Goal: Use online tool/utility: Utilize a website feature to perform a specific function

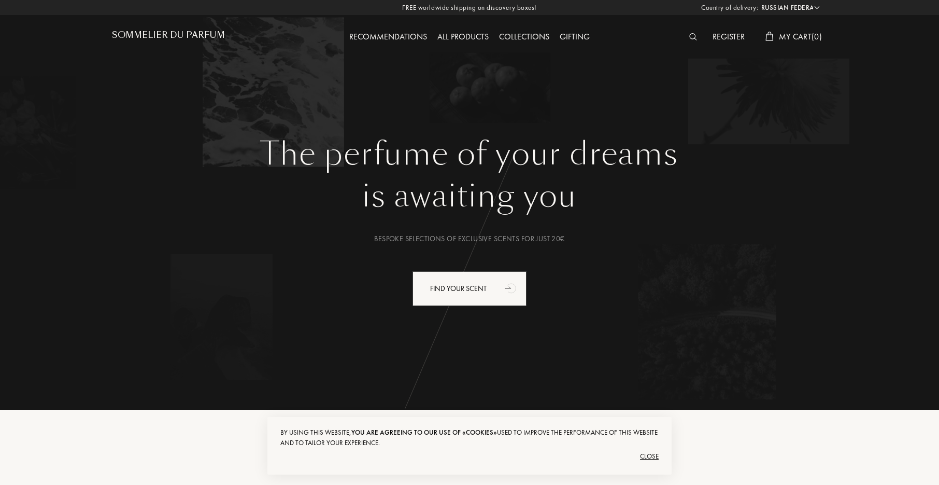
select select "RU"
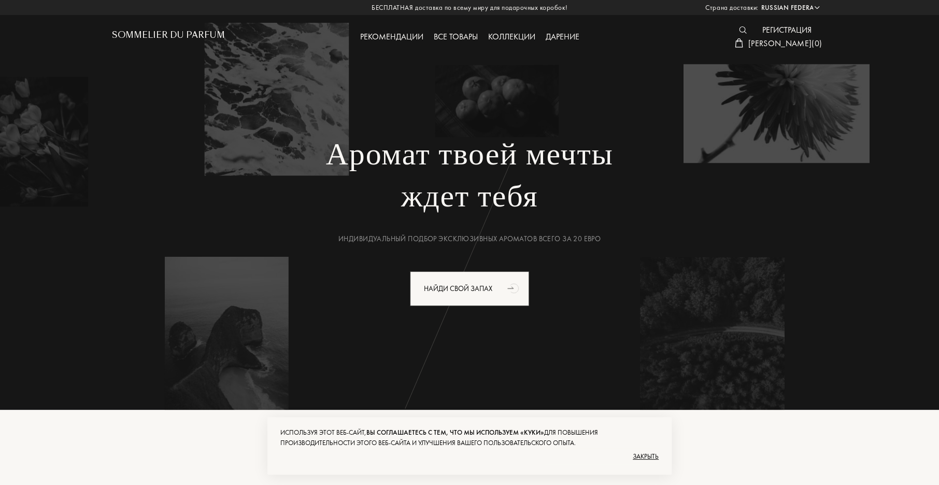
click at [643, 457] on ya-tr-span "Закрыть" at bounding box center [646, 455] width 26 height 9
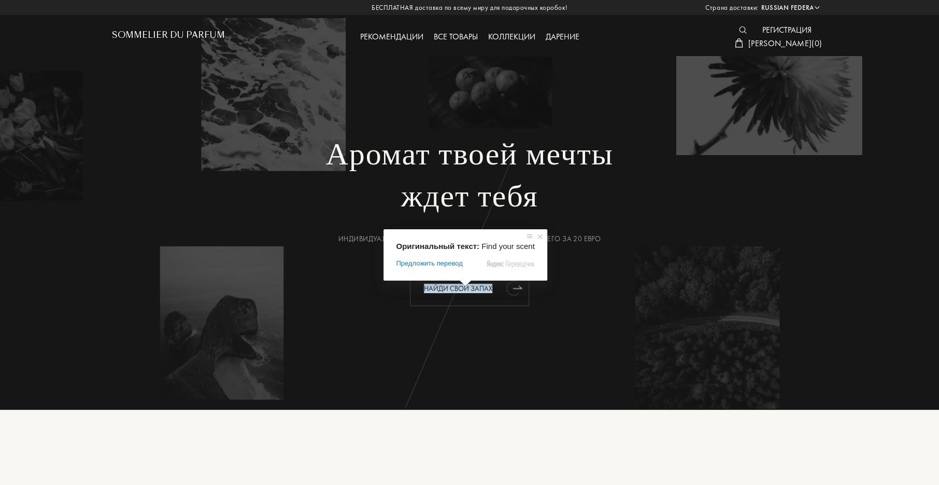
click at [483, 287] on ya-tr-span "Найди свой запах" at bounding box center [458, 287] width 68 height 9
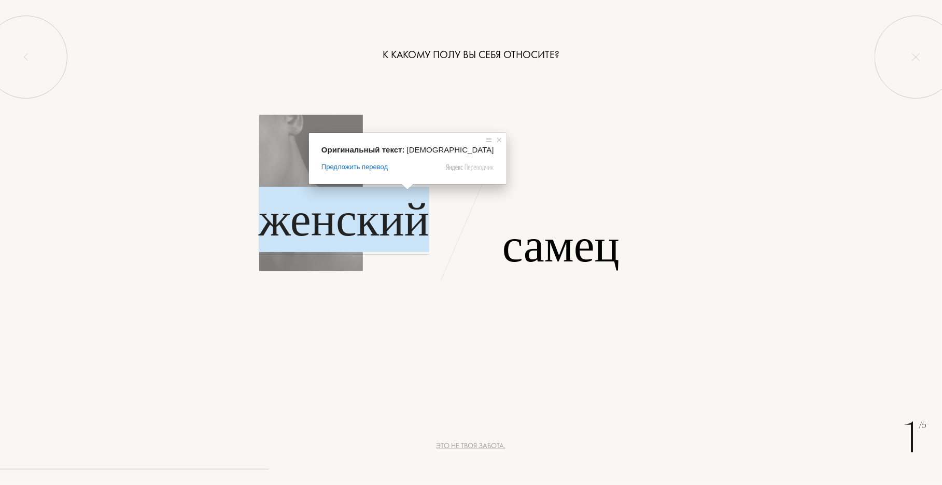
click at [360, 229] on ya-tr-span "Женский" at bounding box center [344, 219] width 171 height 65
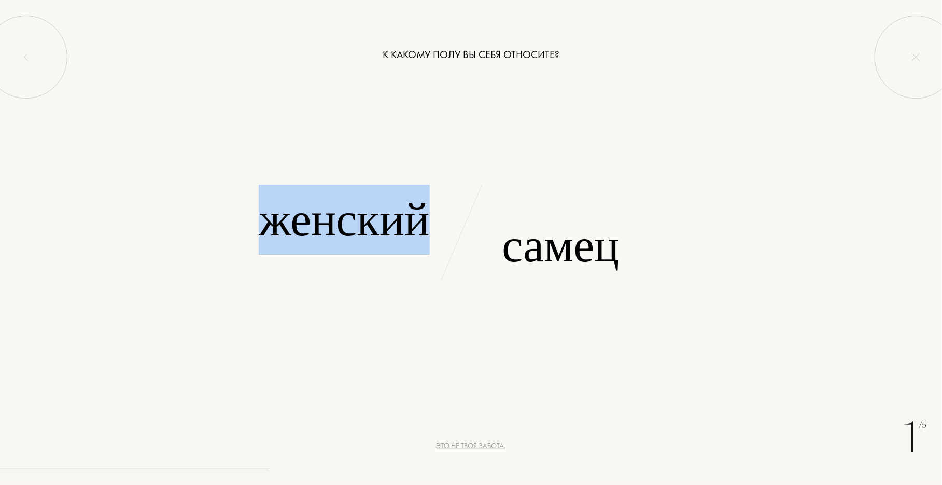
click at [360, 229] on ya-tr-span "Женский" at bounding box center [344, 219] width 171 height 65
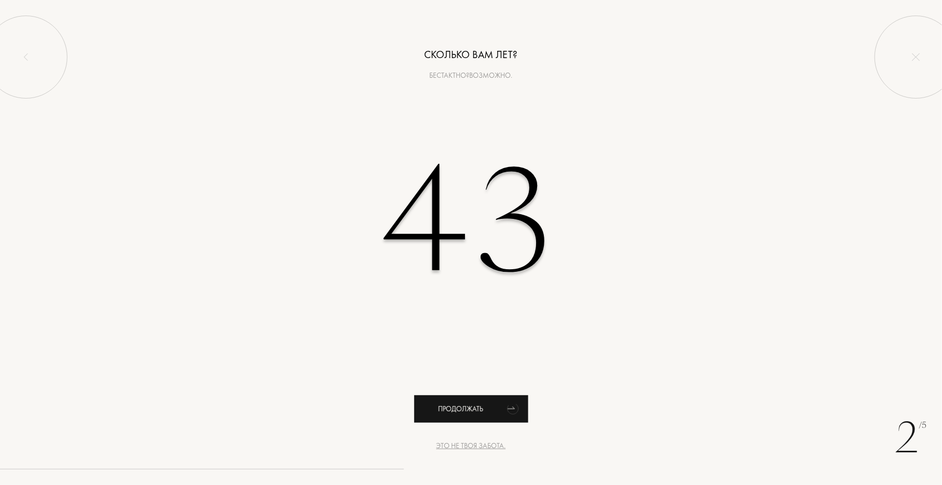
type input "43"
click at [491, 413] on div "Продолжать" at bounding box center [471, 408] width 114 height 27
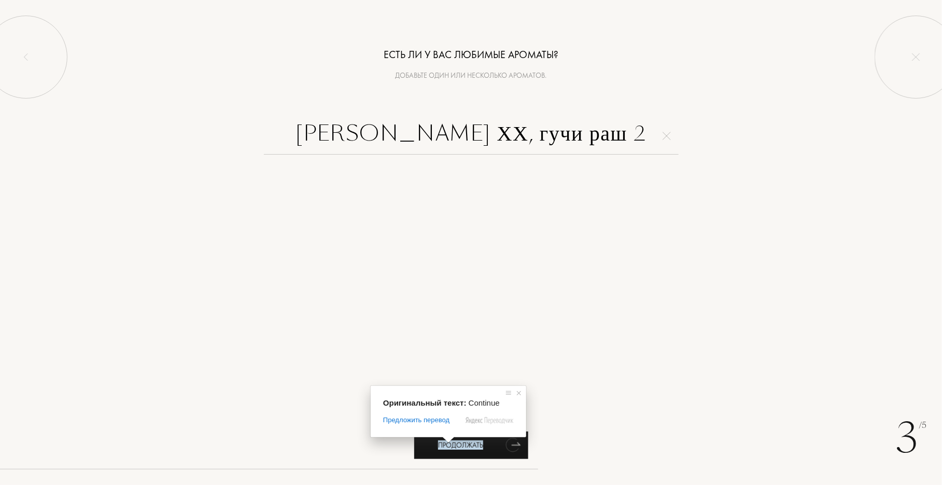
type input "Хуго босс ХХ, гучи раш 2"
click at [461, 445] on ya-tr-span "Продолжать" at bounding box center [460, 444] width 45 height 9
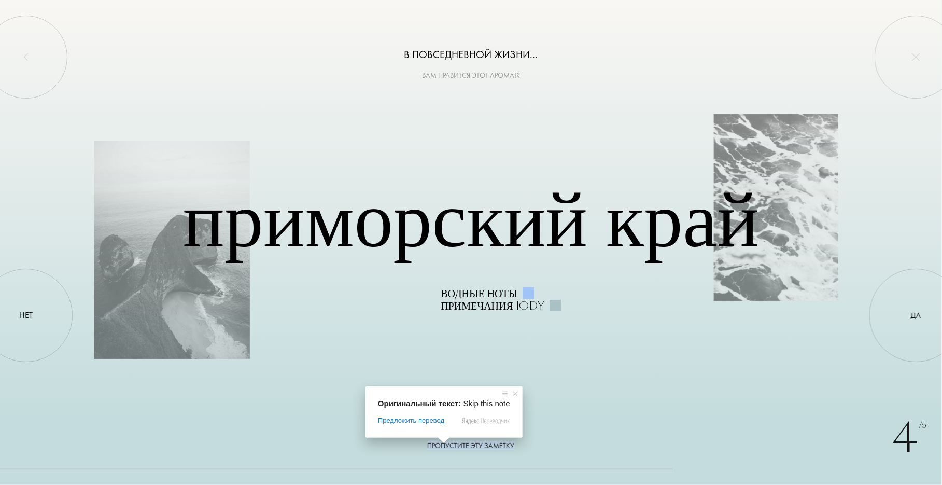
click at [451, 442] on ya-tr-span "Пропустите эту заметку" at bounding box center [471, 445] width 87 height 9
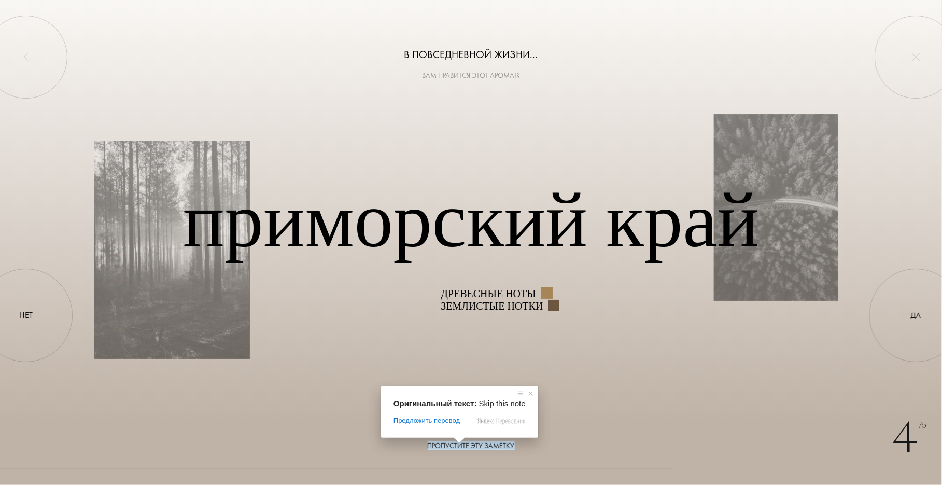
click at [459, 443] on span at bounding box center [458, 440] width 13 height 6
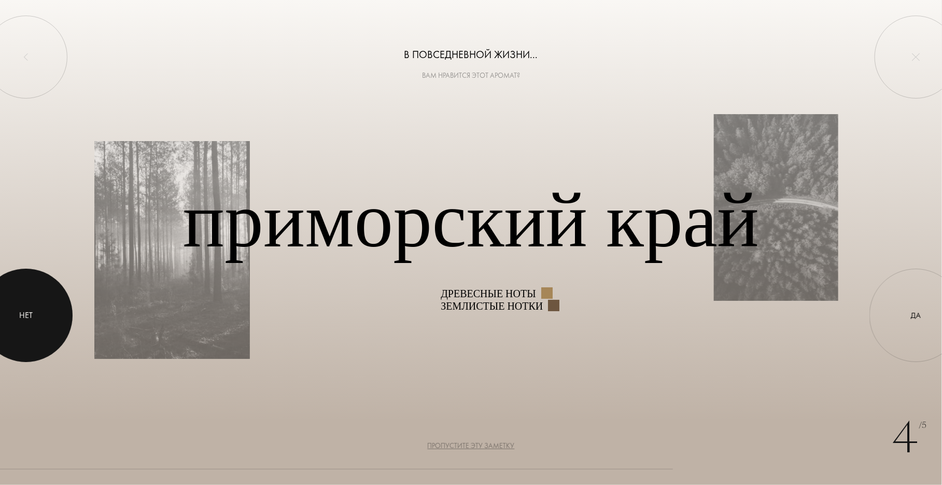
click at [12, 318] on div at bounding box center [25, 314] width 93 height 93
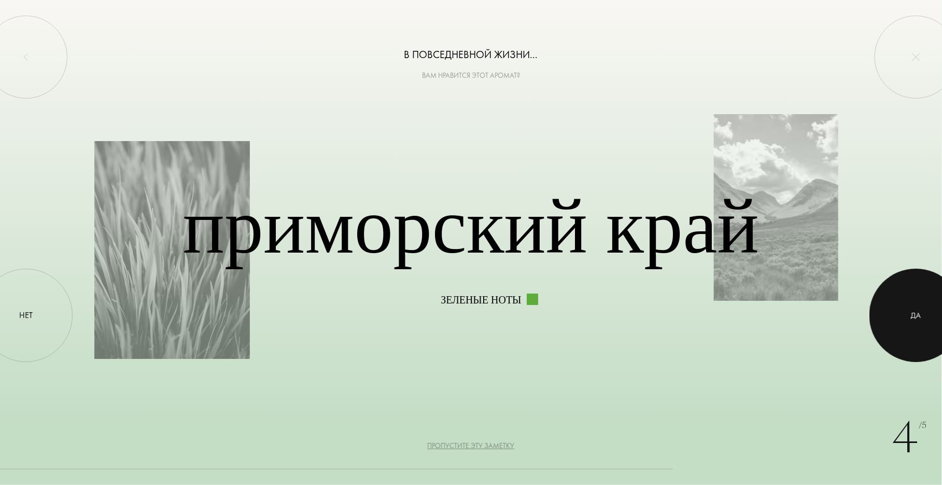
click at [910, 311] on div at bounding box center [915, 314] width 93 height 93
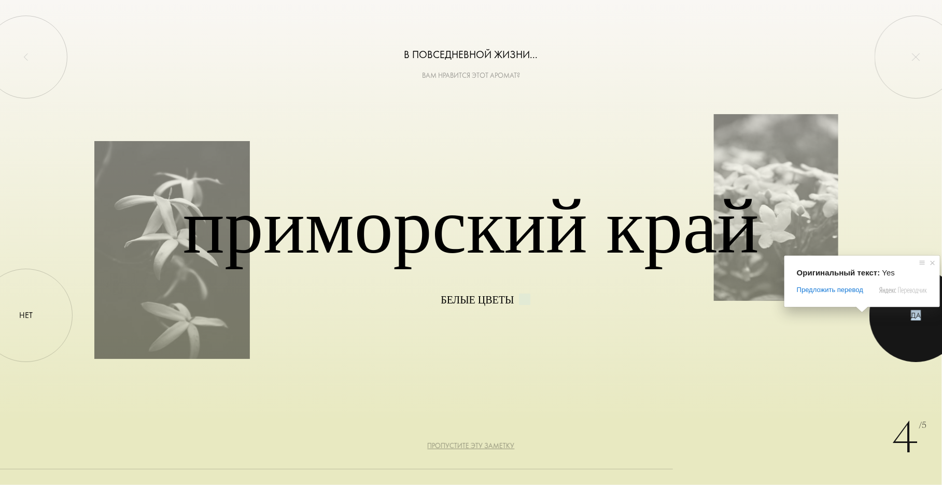
click at [911, 319] on ya-tr-span "ДА" at bounding box center [916, 315] width 10 height 10
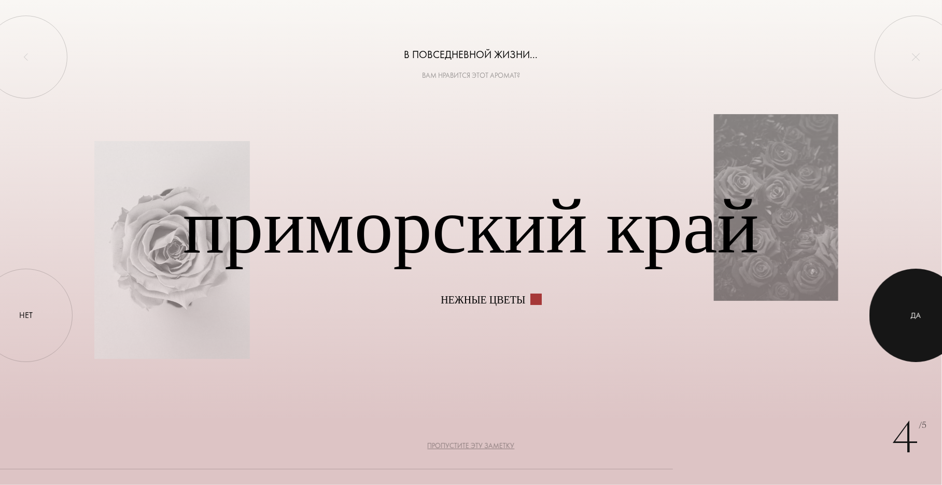
click at [910, 318] on div at bounding box center [915, 314] width 93 height 93
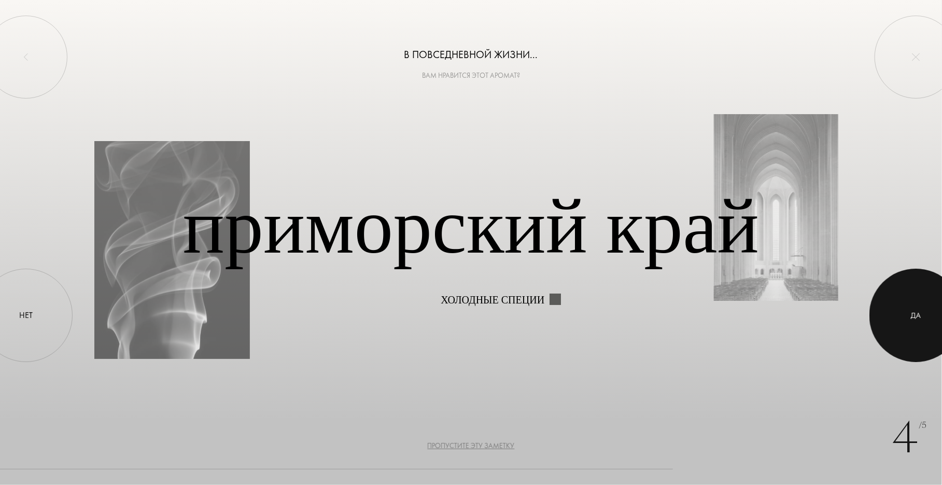
click at [910, 318] on div at bounding box center [915, 314] width 93 height 93
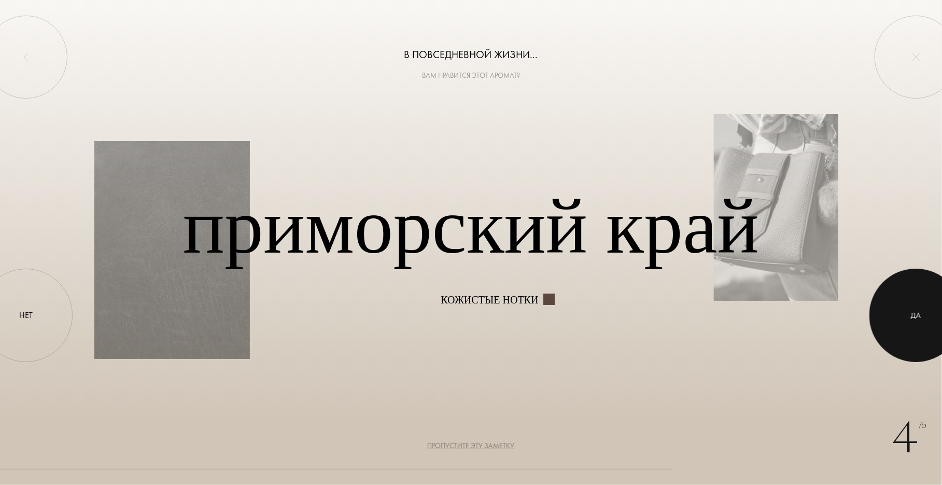
click at [919, 333] on div at bounding box center [915, 314] width 93 height 93
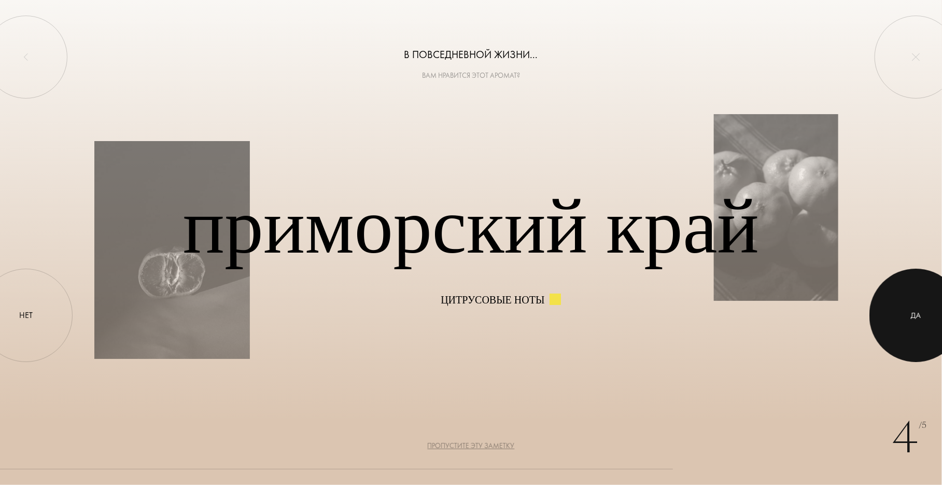
click at [914, 313] on ya-tr-span "ДА" at bounding box center [916, 315] width 10 height 10
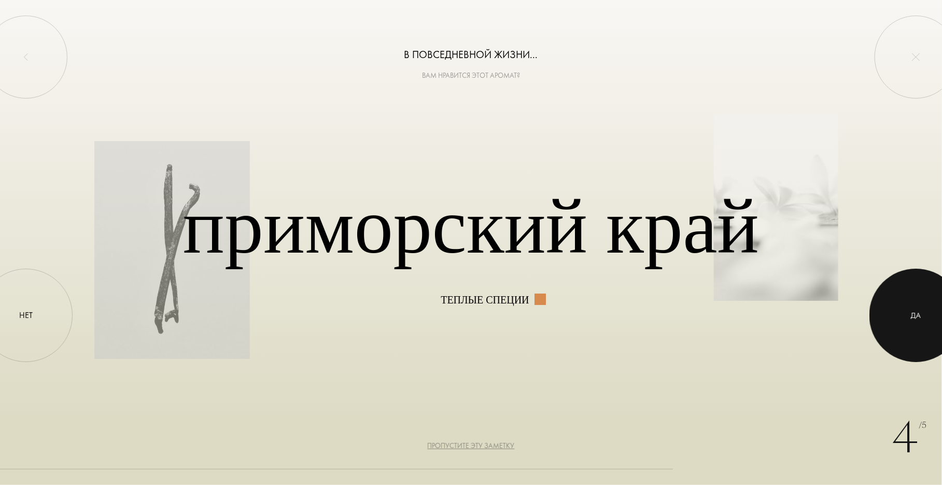
click at [914, 313] on ya-tr-span "ДА" at bounding box center [916, 315] width 10 height 10
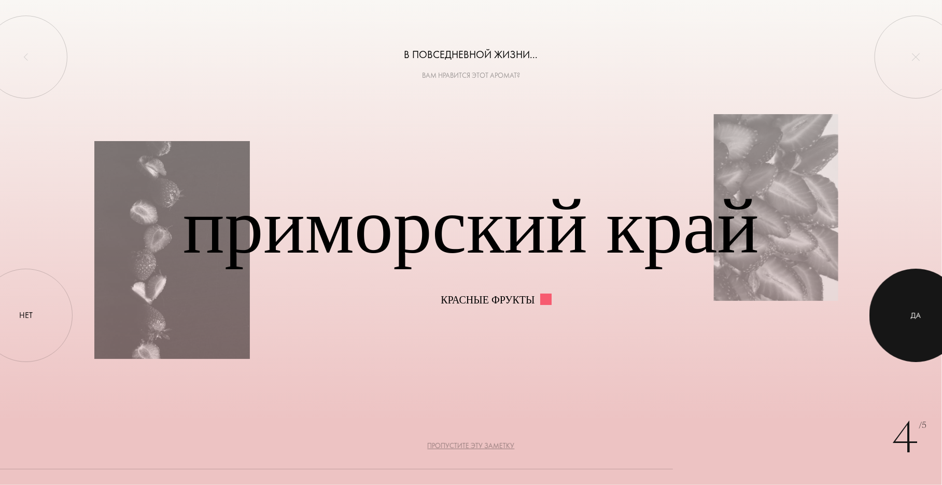
click at [913, 310] on ya-tr-span "ДА" at bounding box center [916, 315] width 10 height 10
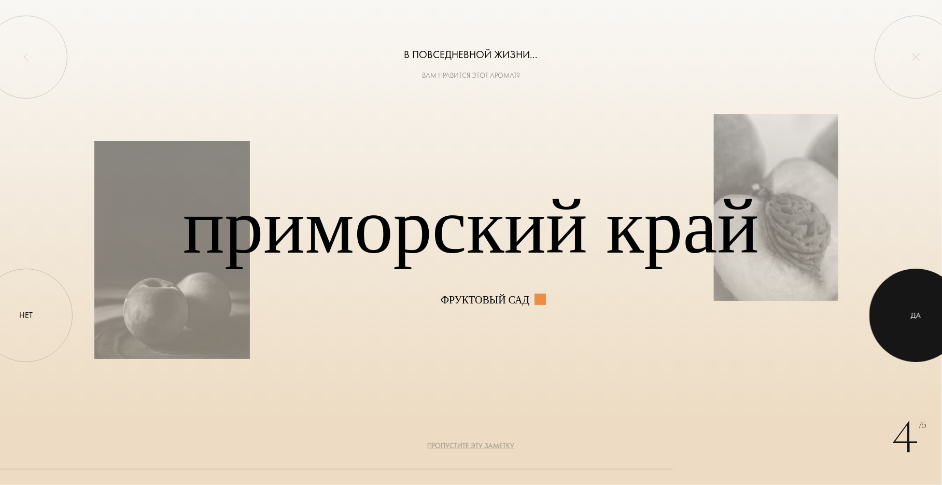
click at [913, 310] on ya-tr-span "ДА" at bounding box center [916, 315] width 10 height 10
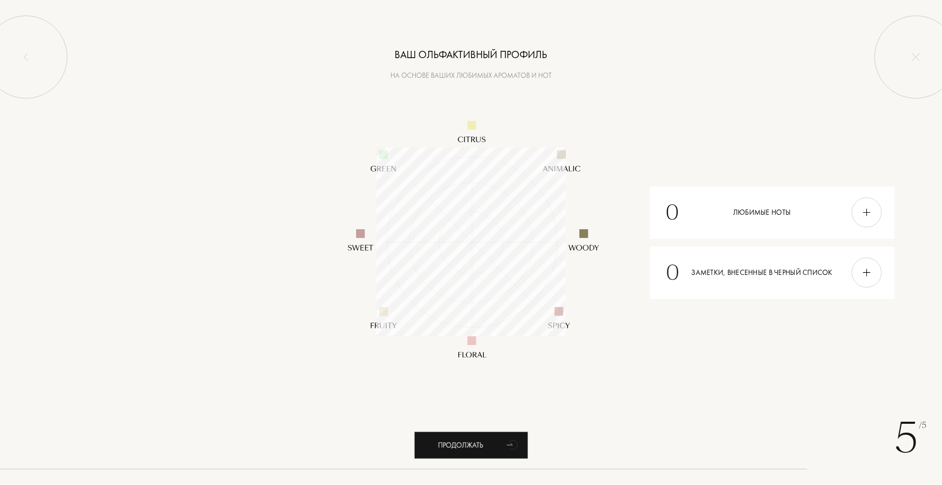
scroll to position [189, 189]
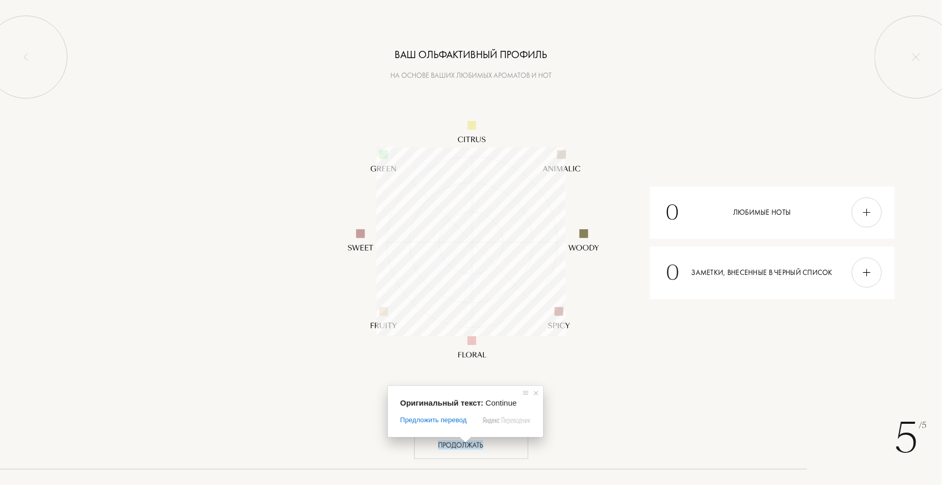
click at [465, 443] on span at bounding box center [465, 439] width 13 height 6
click at [459, 447] on ya-tr-span "Продолжать" at bounding box center [460, 444] width 45 height 9
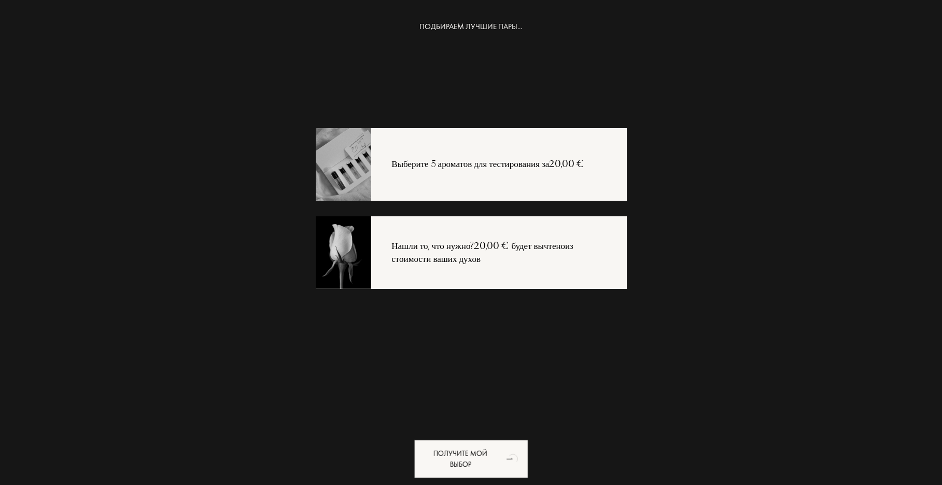
click at [521, 173] on div "Выберите 5 ароматов для тестирования за 20,00 €" at bounding box center [471, 164] width 311 height 73
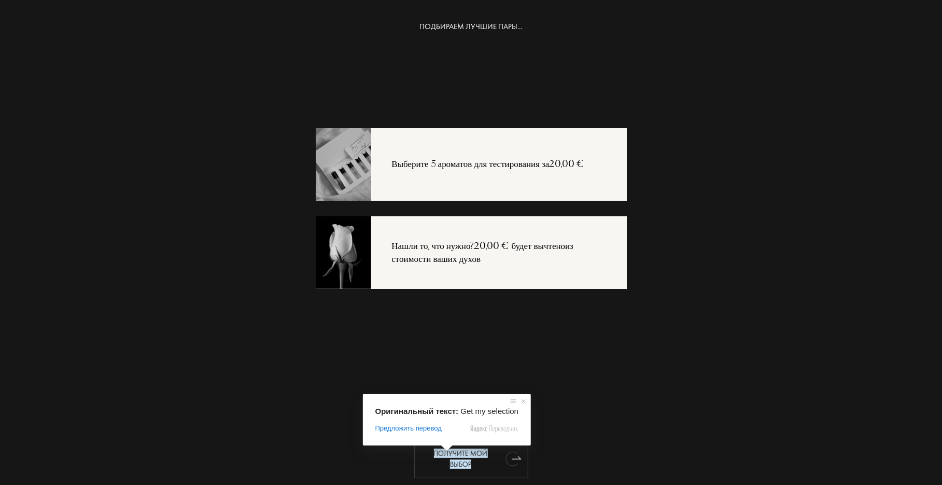
click at [446, 460] on ya-tr-span "Получите мой выбор" at bounding box center [461, 458] width 54 height 20
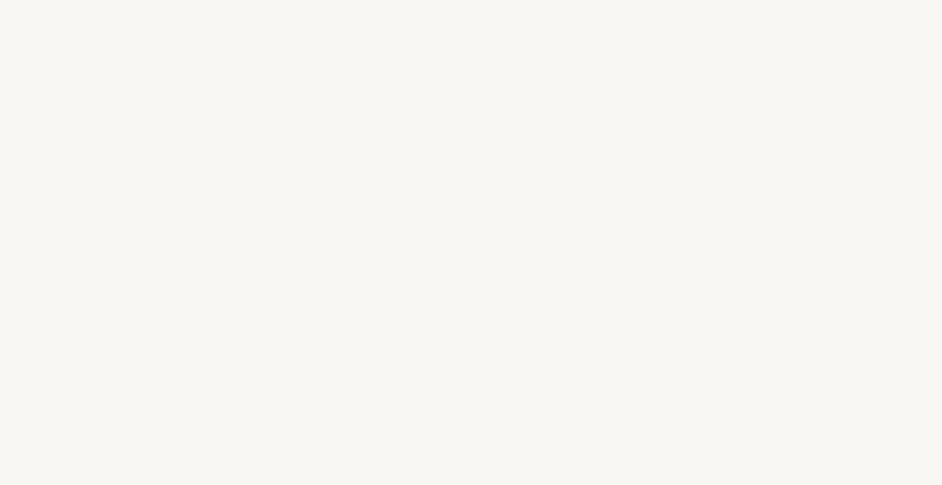
select select "RU"
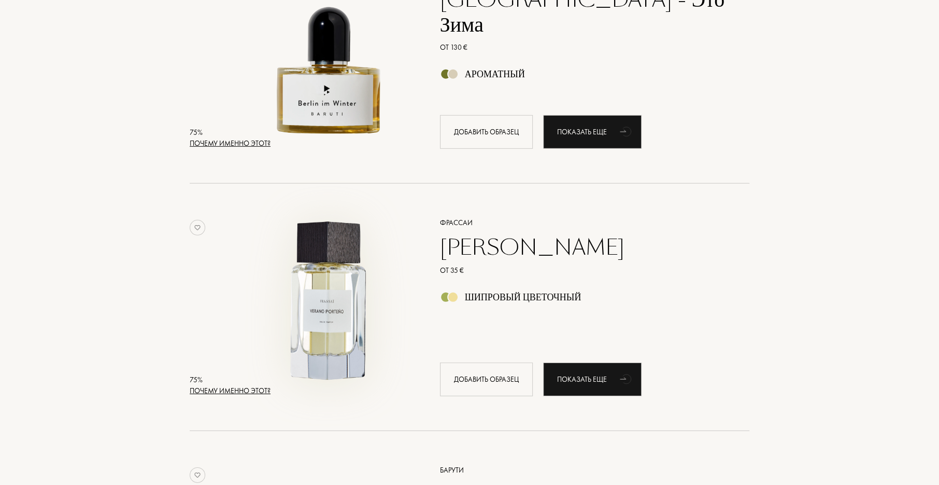
scroll to position [1969, 0]
